Goal: Task Accomplishment & Management: Use online tool/utility

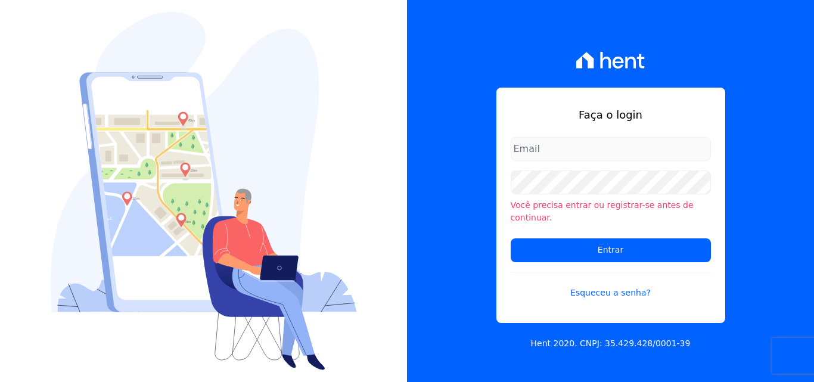
click at [654, 153] on input "email" at bounding box center [610, 149] width 200 height 24
type input "documentos@fronteimoveis.com.br"
click at [634, 151] on input "documentos@fronteimoveis.com.br" at bounding box center [610, 149] width 200 height 24
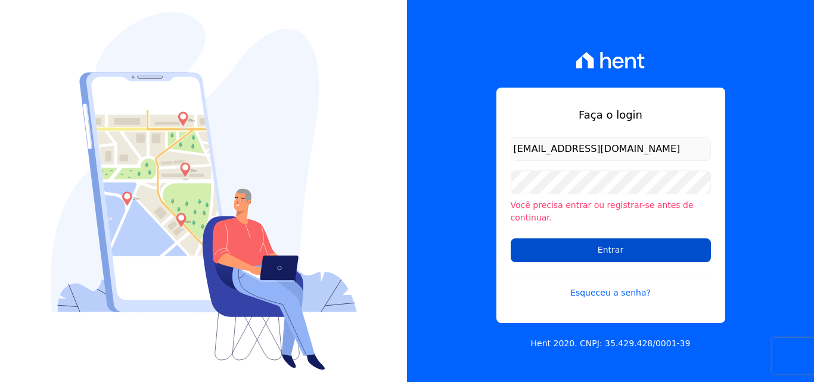
click at [624, 244] on input "Entrar" at bounding box center [610, 250] width 200 height 24
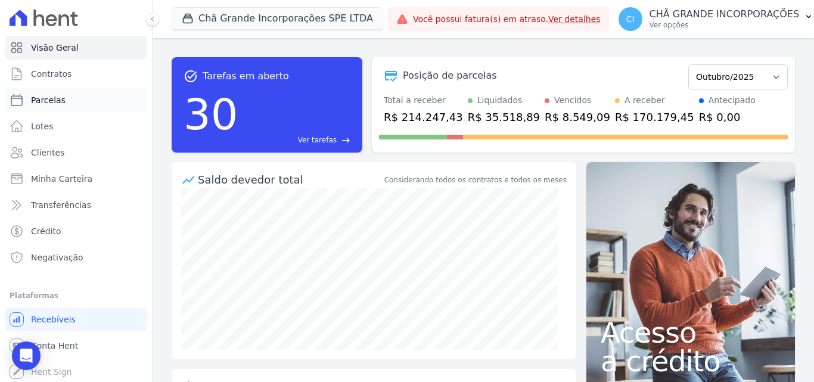
click at [51, 101] on span "Parcelas" at bounding box center [48, 100] width 35 height 12
select select
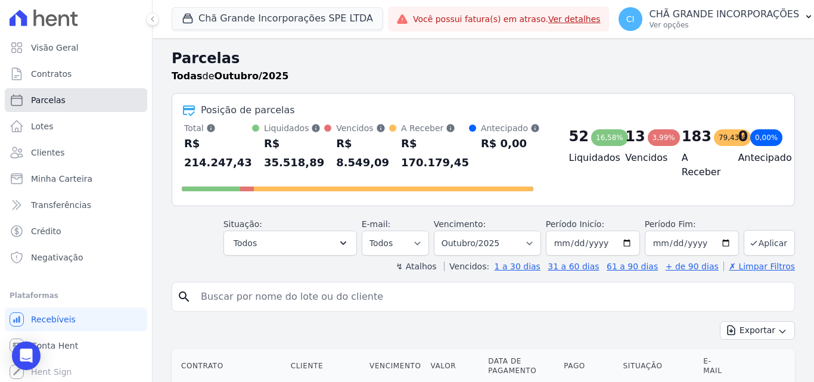
click at [57, 102] on span "Parcelas" at bounding box center [48, 100] width 35 height 12
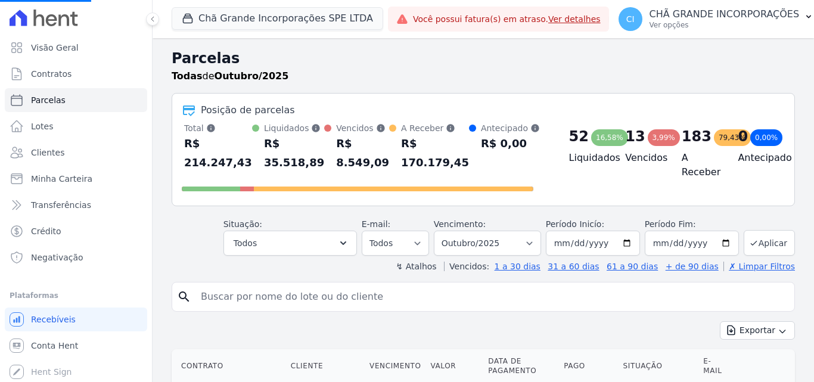
select select
click at [456, 292] on input "search" at bounding box center [492, 297] width 596 height 24
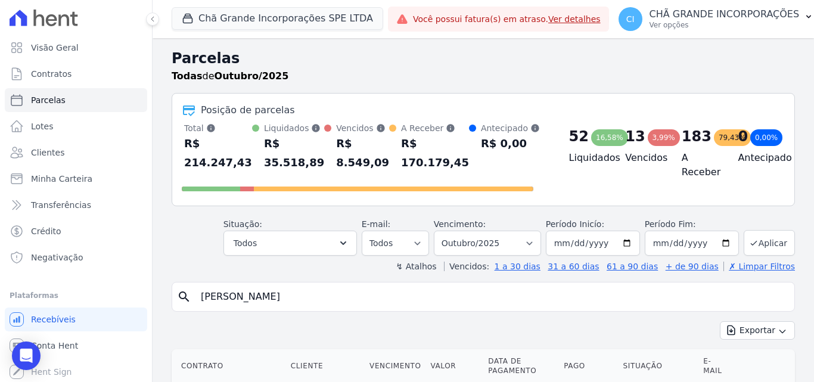
type input "[PERSON_NAME]"
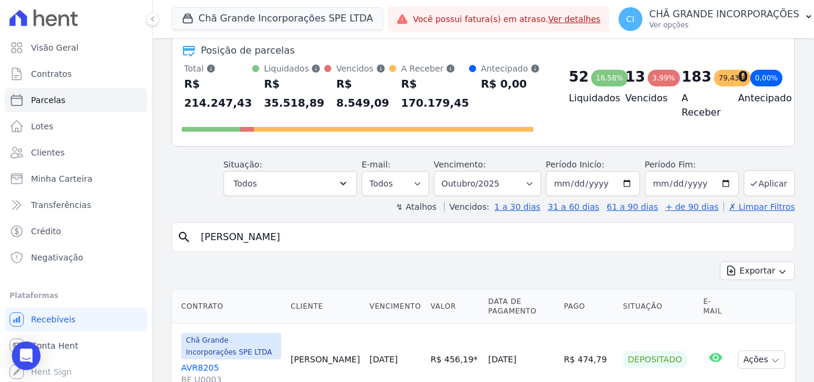
scroll to position [91, 0]
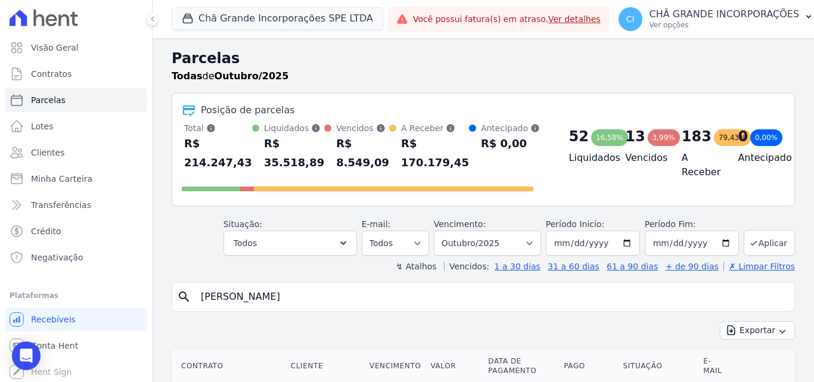
select select
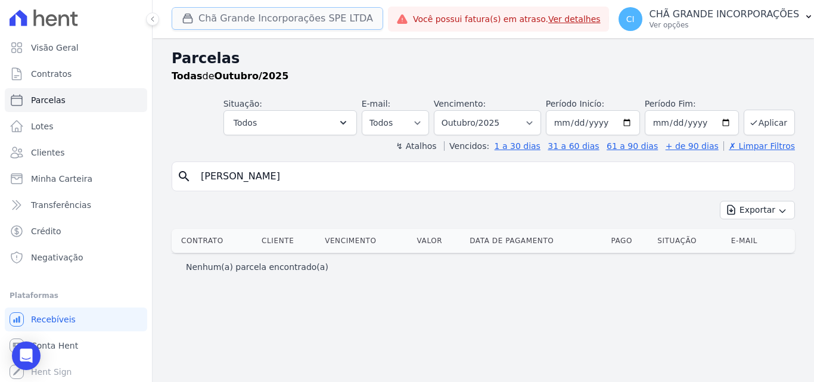
click at [214, 16] on button "Chã Grande Incorporações SPE LTDA" at bounding box center [277, 18] width 211 height 23
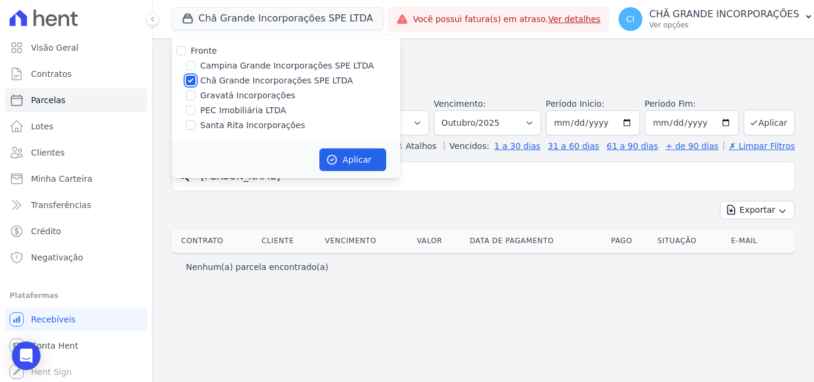
click at [189, 79] on input "Chã Grande Incorporações SPE LTDA" at bounding box center [191, 81] width 10 height 10
checkbox input "false"
click at [192, 66] on input "Campina Grande Incorporações SPE LTDA" at bounding box center [191, 66] width 10 height 10
checkbox input "true"
click at [366, 163] on button "Aplicar" at bounding box center [352, 159] width 67 height 23
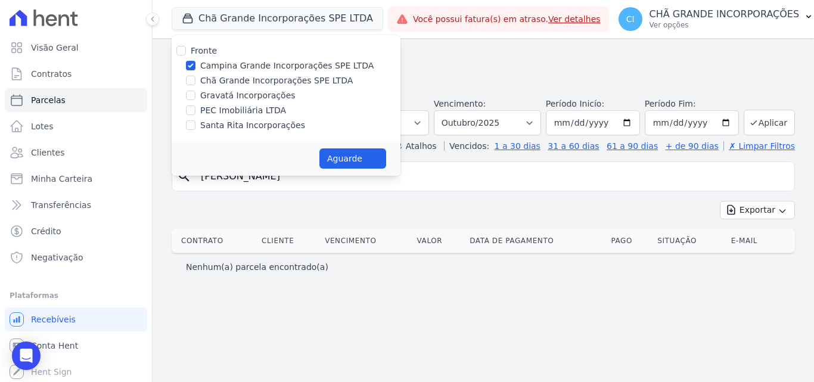
select select
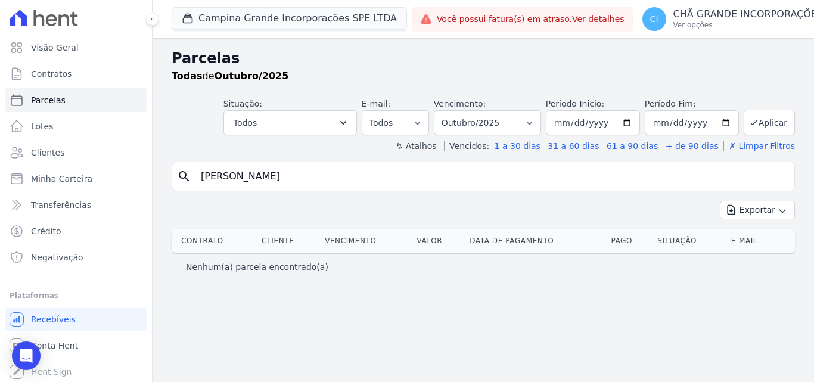
click at [420, 169] on input "[PERSON_NAME]" at bounding box center [492, 176] width 596 height 24
select select
click at [310, 172] on input "[PERSON_NAME]" at bounding box center [492, 176] width 596 height 24
click at [745, 24] on p "Ver opções" at bounding box center [748, 25] width 150 height 10
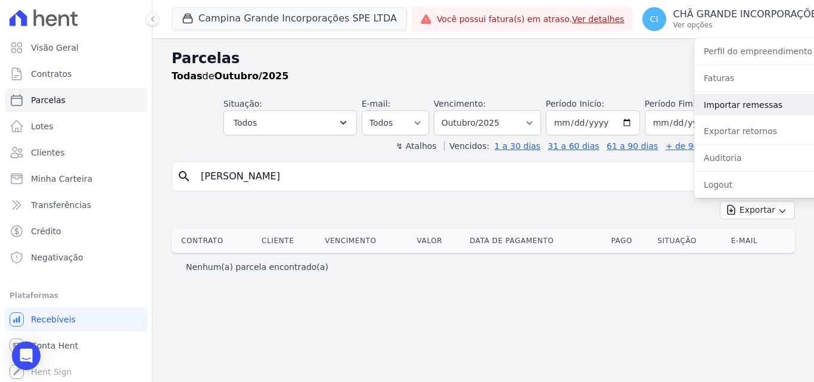
click at [694, 105] on link "Importar remessas" at bounding box center [770, 104] width 152 height 21
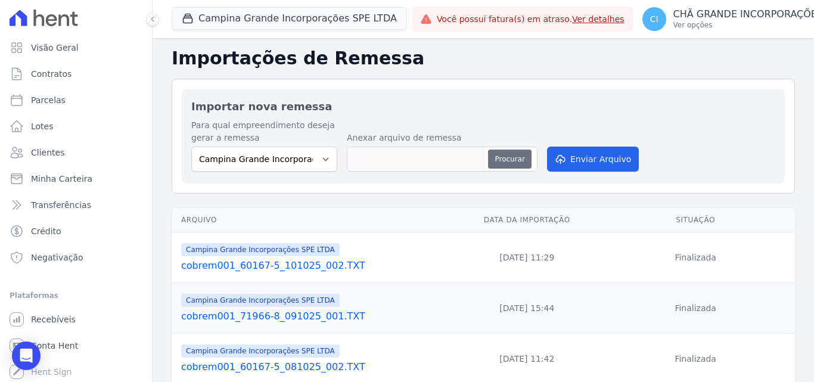
click at [510, 157] on button "Procurar" at bounding box center [509, 158] width 43 height 19
type input "cobrem001_60167-5_131025_001.TXT"
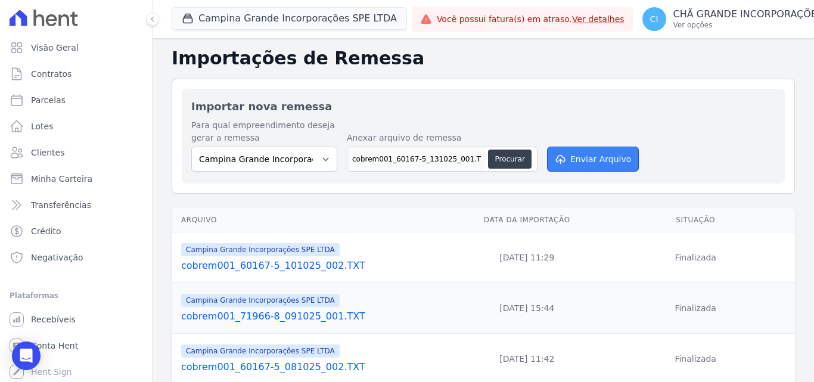
click at [609, 163] on button "Enviar Arquivo" at bounding box center [593, 159] width 92 height 25
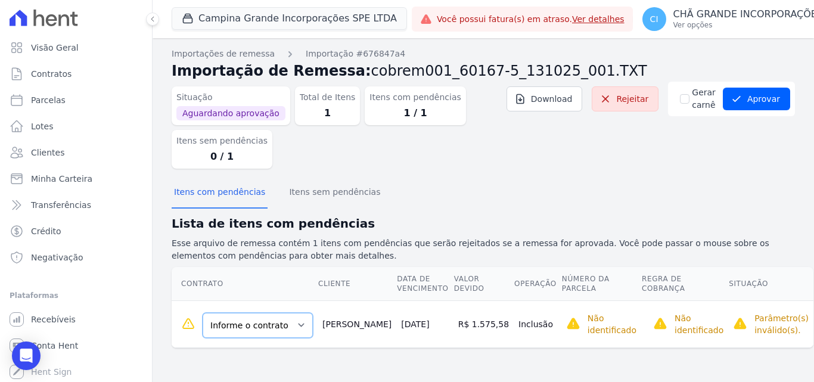
click at [282, 323] on select "Informe o contrato 90ARR0234 90ARR0262" at bounding box center [257, 325] width 110 height 25
click at [278, 322] on select "Informe o contrato 90ARR0234 90ARR0262" at bounding box center [257, 325] width 110 height 25
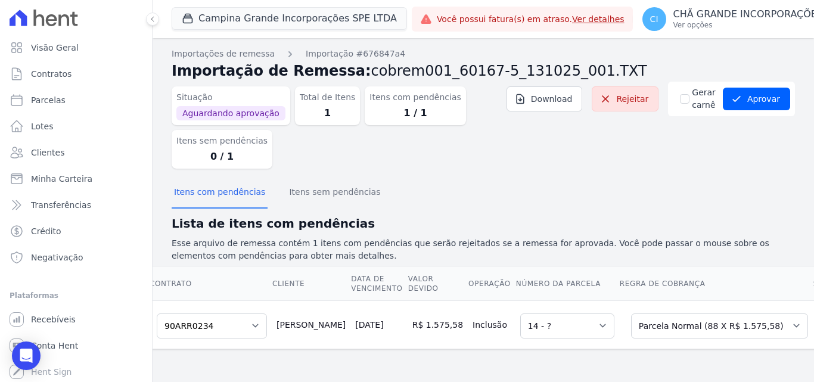
scroll to position [0, 42]
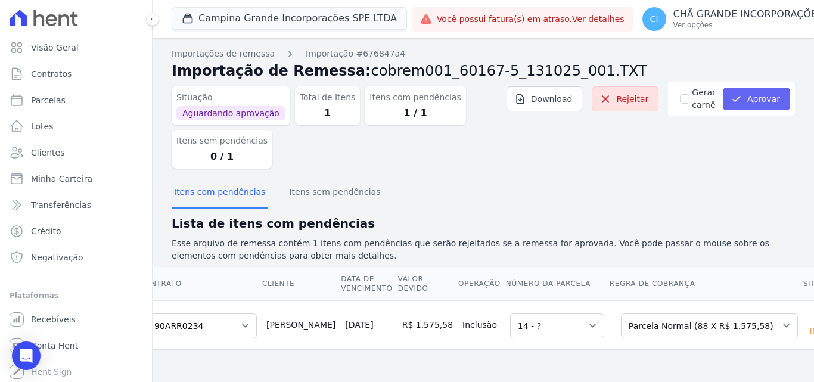
click at [763, 101] on button "Aprovar" at bounding box center [755, 99] width 67 height 23
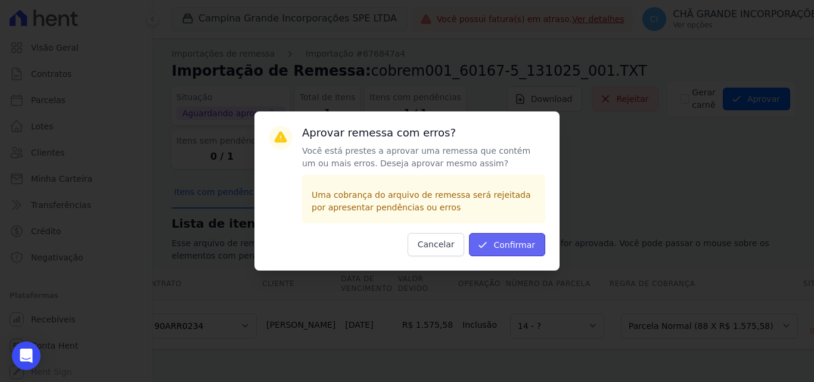
click at [506, 254] on button "Confirmar" at bounding box center [507, 244] width 76 height 23
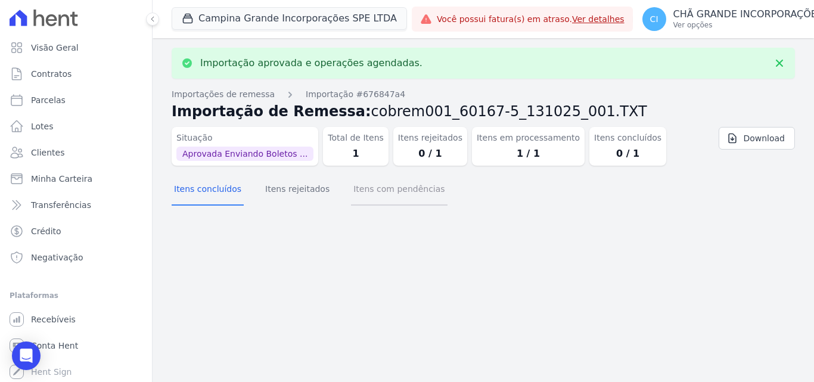
click at [369, 186] on button "Itens com pendências" at bounding box center [399, 189] width 96 height 31
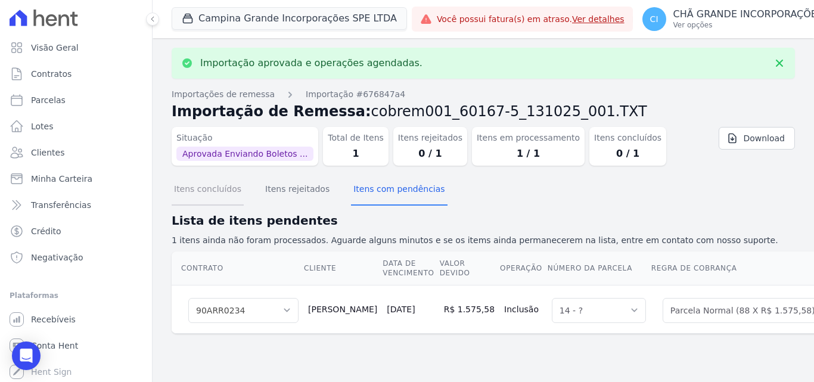
click at [209, 194] on button "Itens concluídos" at bounding box center [208, 189] width 72 height 31
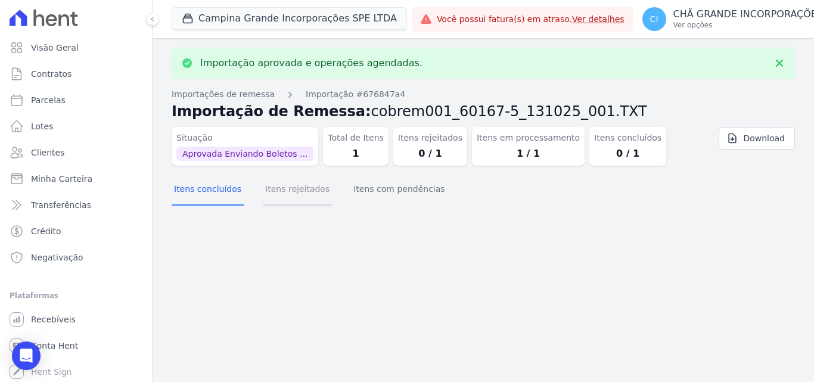
click at [269, 184] on button "Itens rejeitados" at bounding box center [297, 189] width 69 height 31
click at [372, 189] on button "Itens com pendências" at bounding box center [399, 189] width 96 height 31
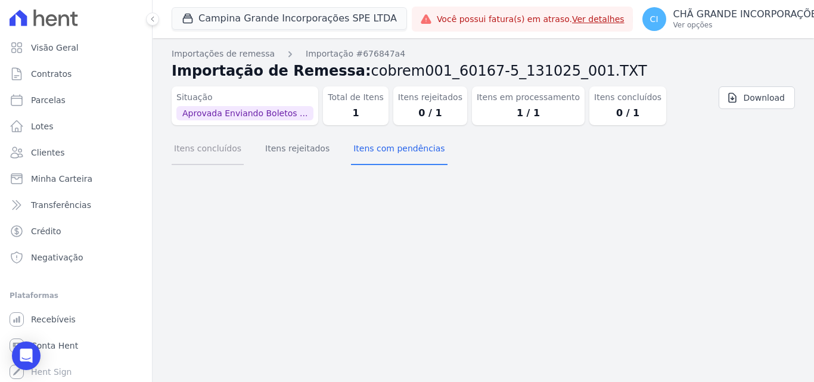
click at [202, 151] on button "Itens concluídos" at bounding box center [208, 149] width 72 height 31
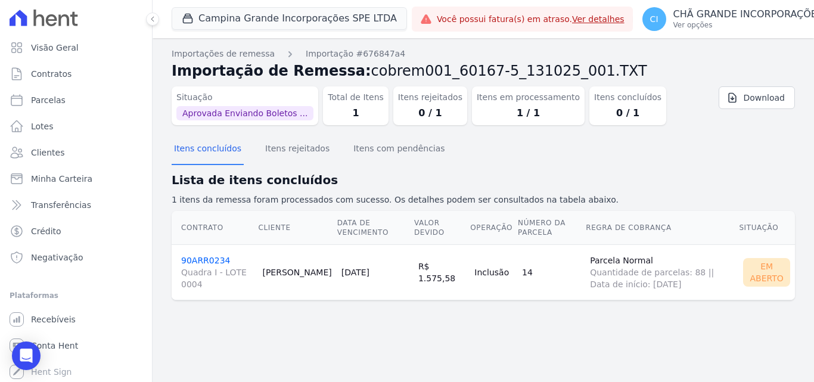
click at [208, 261] on link "90ARR0234 Quadra I - LOTE 0004" at bounding box center [216, 272] width 71 height 35
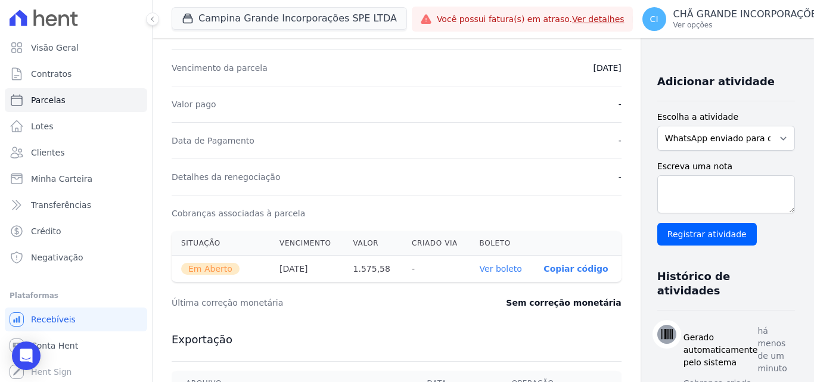
scroll to position [238, 0]
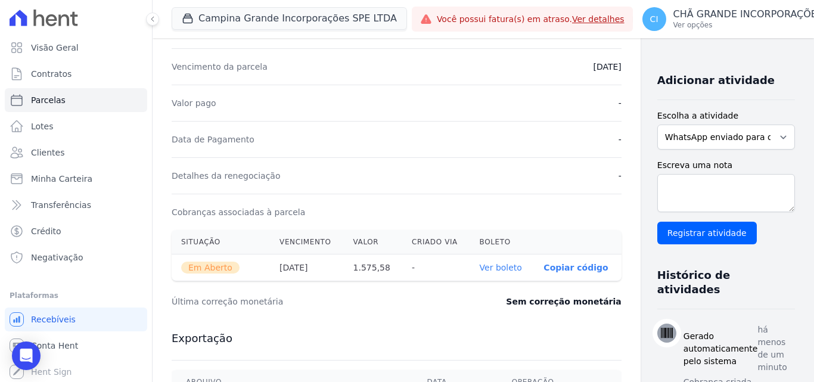
click at [479, 266] on link "Ver boleto" at bounding box center [500, 268] width 42 height 10
